Goal: Task Accomplishment & Management: Use online tool/utility

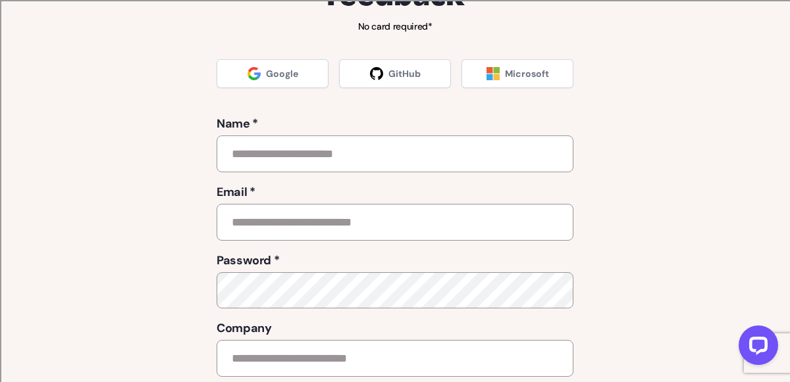
scroll to position [22, 0]
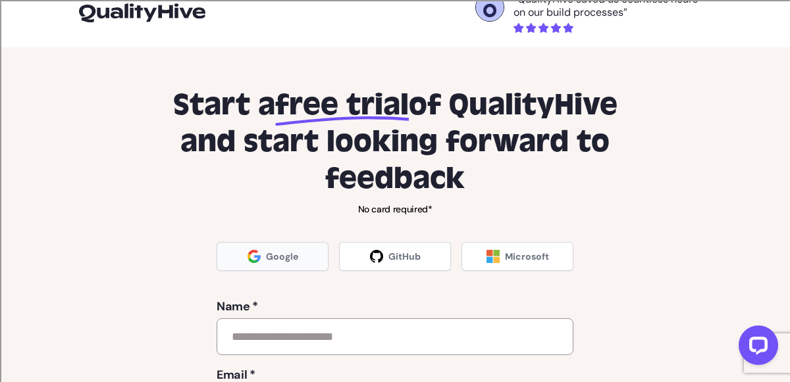
click at [277, 255] on span "Google" at bounding box center [282, 256] width 32 height 13
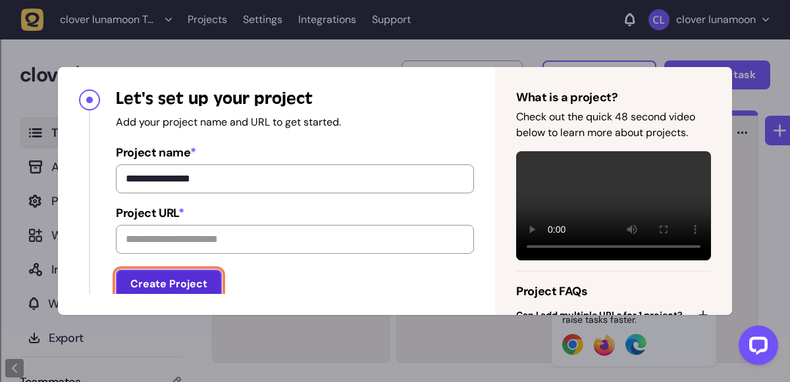
click at [200, 284] on button "Create Project" at bounding box center [169, 284] width 106 height 29
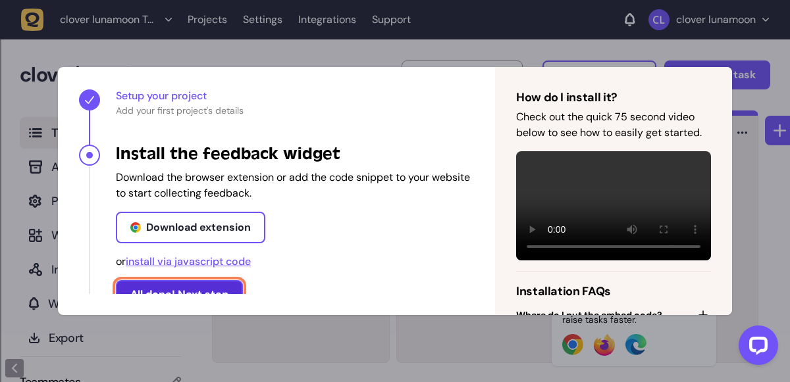
click at [203, 289] on button "All done! Next step" at bounding box center [179, 294] width 127 height 29
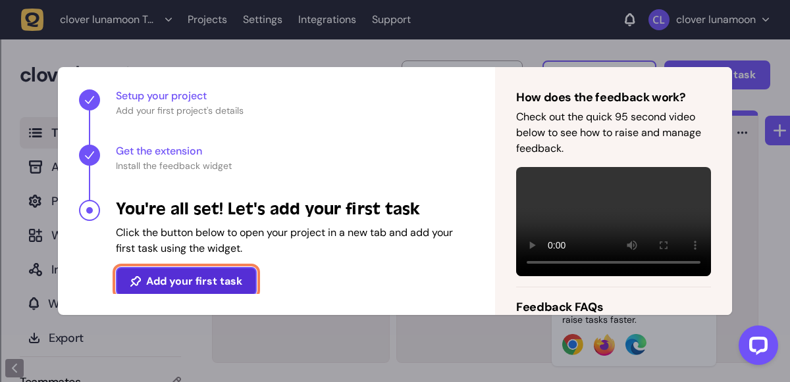
click at [230, 271] on button "Add your first task" at bounding box center [186, 281] width 141 height 29
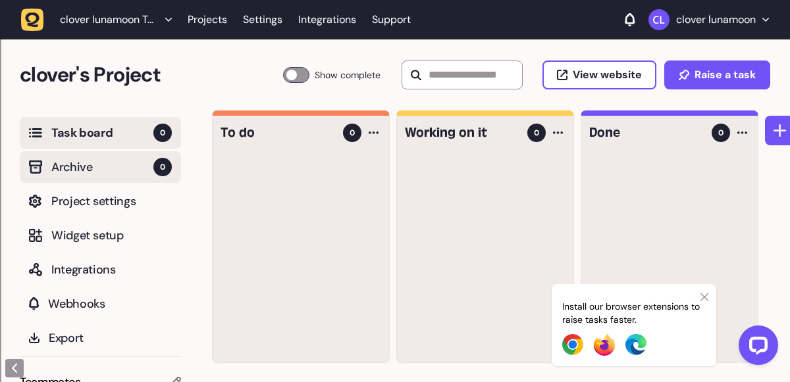
click at [132, 168] on span "Archive" at bounding box center [102, 167] width 102 height 18
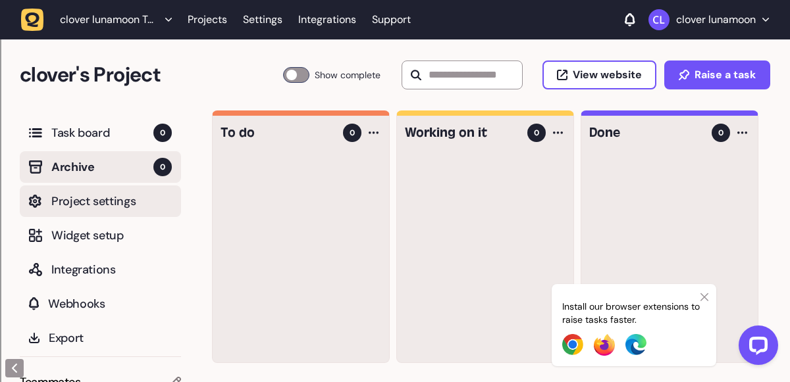
click at [126, 205] on span "Project settings" at bounding box center [111, 201] width 120 height 18
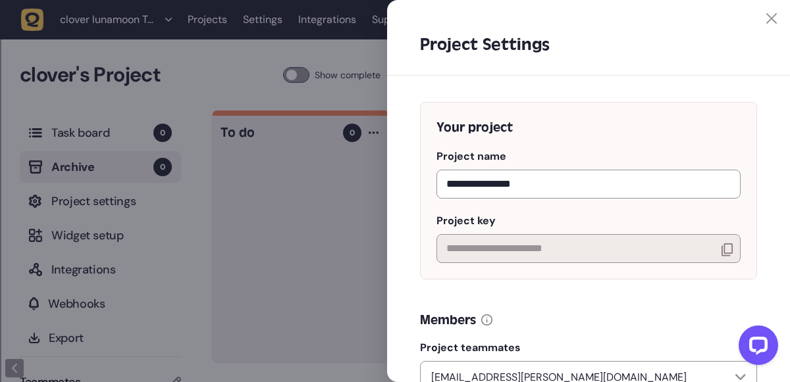
click at [113, 250] on div at bounding box center [395, 191] width 790 height 382
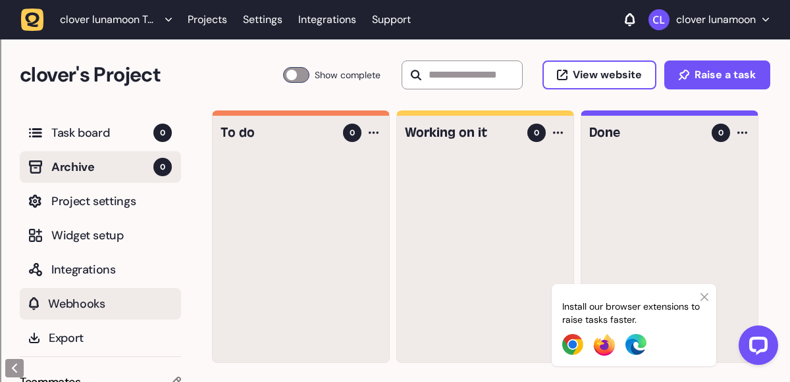
click at [113, 298] on span "Webhooks" at bounding box center [110, 304] width 124 height 18
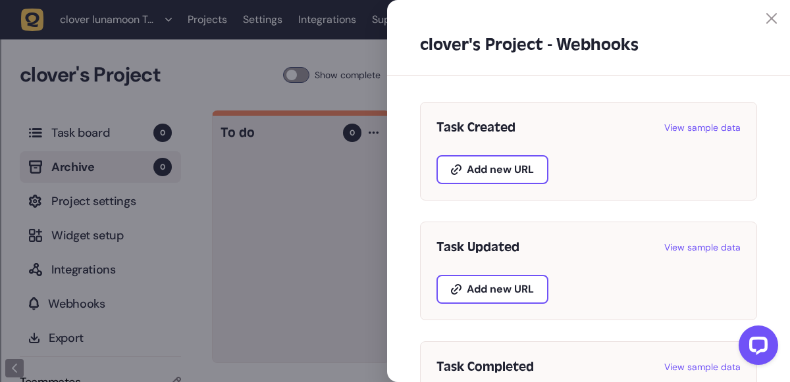
click at [108, 295] on div at bounding box center [395, 191] width 790 height 382
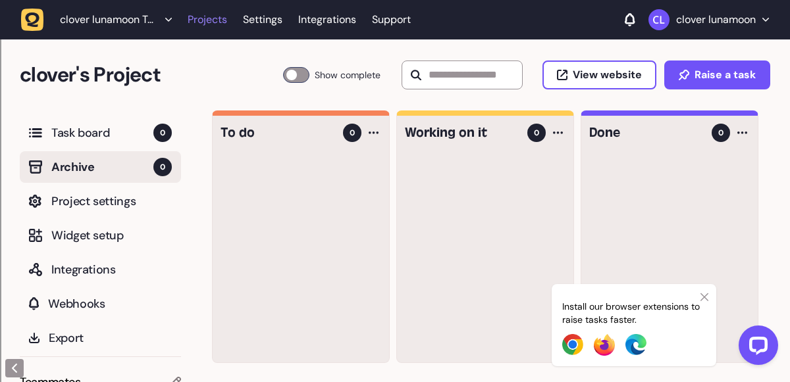
click at [205, 18] on link "Projects" at bounding box center [208, 20] width 40 height 24
click at [213, 30] on link "Projects" at bounding box center [208, 20] width 40 height 24
